Goal: Task Accomplishment & Management: Use online tool/utility

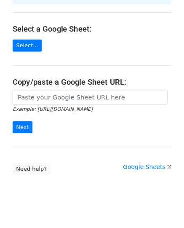
scroll to position [91, 0]
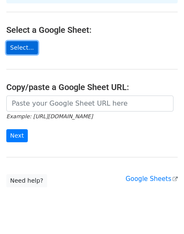
click at [30, 41] on link "Select..." at bounding box center [22, 47] width 32 height 13
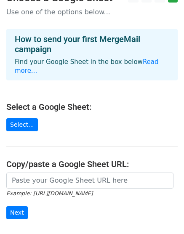
scroll to position [0, 0]
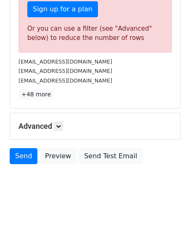
scroll to position [291, 0]
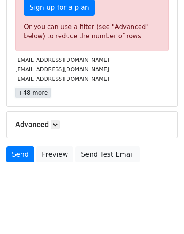
click at [41, 95] on link "+48 more" at bounding box center [32, 93] width 35 height 11
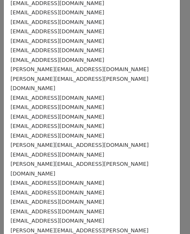
scroll to position [326, 0]
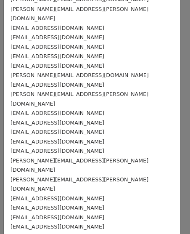
drag, startPoint x: 67, startPoint y: 189, endPoint x: 15, endPoint y: 194, distance: 52.8
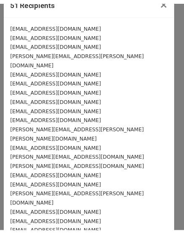
scroll to position [0, 0]
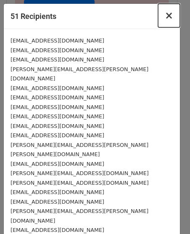
drag, startPoint x: 164, startPoint y: 19, endPoint x: 153, endPoint y: 24, distance: 12.2
click at [165, 19] on span "×" at bounding box center [169, 16] width 8 height 12
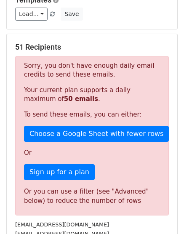
scroll to position [168, 0]
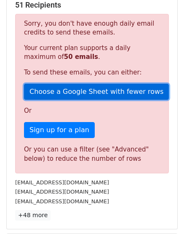
click at [71, 91] on link "Choose a Google Sheet with fewer rows" at bounding box center [96, 92] width 145 height 16
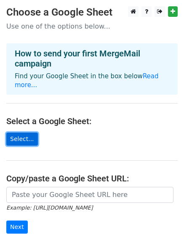
click at [17, 133] on link "Select..." at bounding box center [22, 139] width 32 height 13
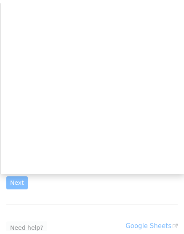
scroll to position [84, 0]
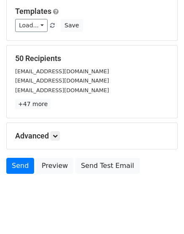
scroll to position [126, 0]
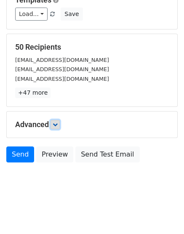
click at [58, 127] on link at bounding box center [55, 124] width 9 height 9
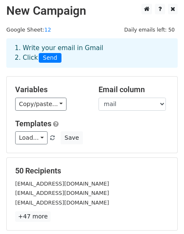
scroll to position [0, 0]
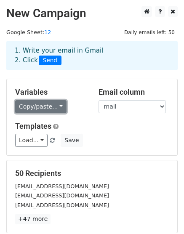
click at [57, 107] on link "Copy/paste..." at bounding box center [40, 106] width 51 height 13
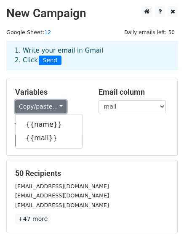
click at [57, 107] on link "Copy/paste..." at bounding box center [40, 106] width 51 height 13
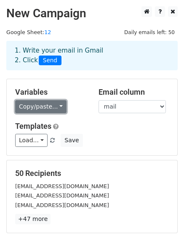
click at [54, 104] on link "Copy/paste..." at bounding box center [40, 106] width 51 height 13
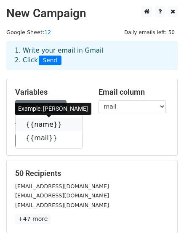
click at [48, 123] on link "{{name}}" at bounding box center [49, 124] width 67 height 13
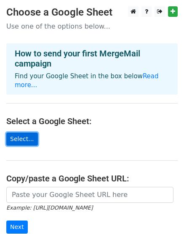
click at [20, 133] on link "Select..." at bounding box center [22, 139] width 32 height 13
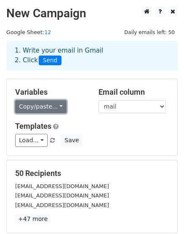
click at [58, 108] on link "Copy/paste..." at bounding box center [40, 106] width 51 height 13
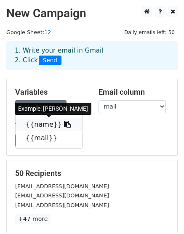
click at [64, 125] on icon at bounding box center [67, 124] width 7 height 7
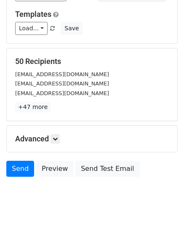
scroll to position [126, 0]
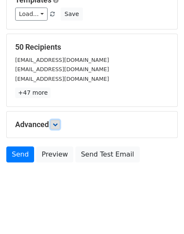
click at [57, 126] on icon at bounding box center [55, 124] width 5 height 5
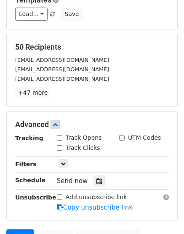
click at [58, 139] on input "Track Opens" at bounding box center [59, 137] width 5 height 5
checkbox input "true"
click at [59, 147] on input "Track Clicks" at bounding box center [59, 147] width 5 height 5
checkbox input "true"
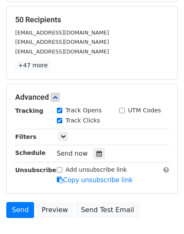
scroll to position [209, 0]
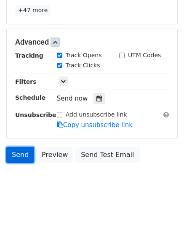
click at [17, 154] on link "Send" at bounding box center [20, 155] width 28 height 16
click at [16, 160] on link "Send" at bounding box center [20, 155] width 28 height 16
click at [21, 153] on link "Send" at bounding box center [20, 155] width 28 height 16
click at [20, 159] on link "Send" at bounding box center [20, 155] width 28 height 16
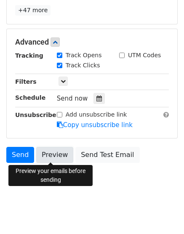
click at [53, 155] on link "Preview" at bounding box center [54, 155] width 37 height 16
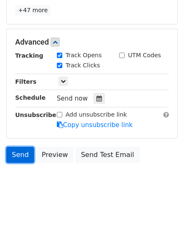
click at [23, 155] on link "Send" at bounding box center [20, 155] width 28 height 16
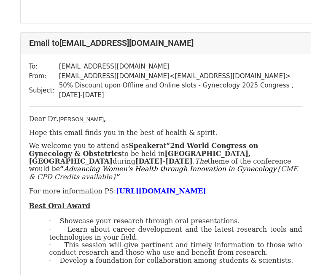
scroll to position [463, 0]
